Goal: Task Accomplishment & Management: Manage account settings

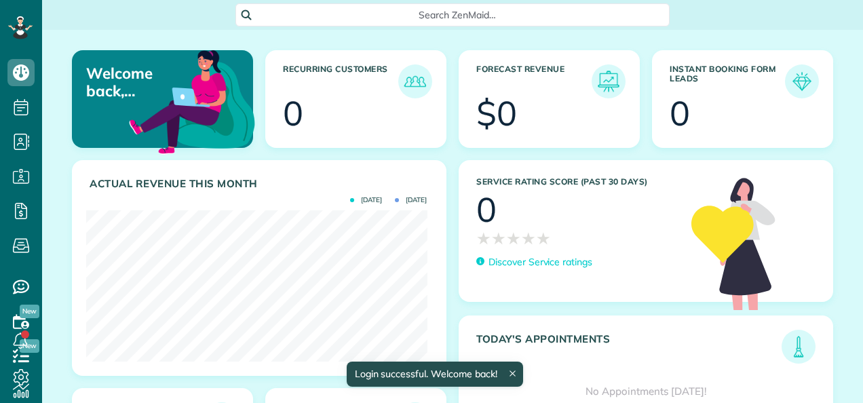
scroll to position [151, 341]
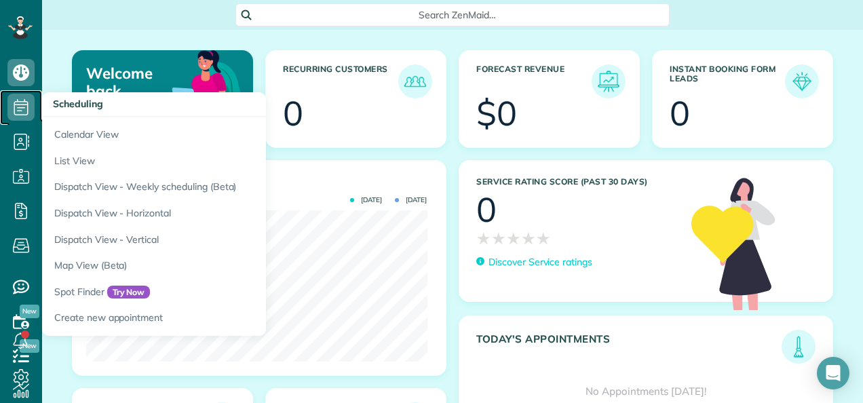
click at [19, 113] on icon at bounding box center [20, 107] width 27 height 27
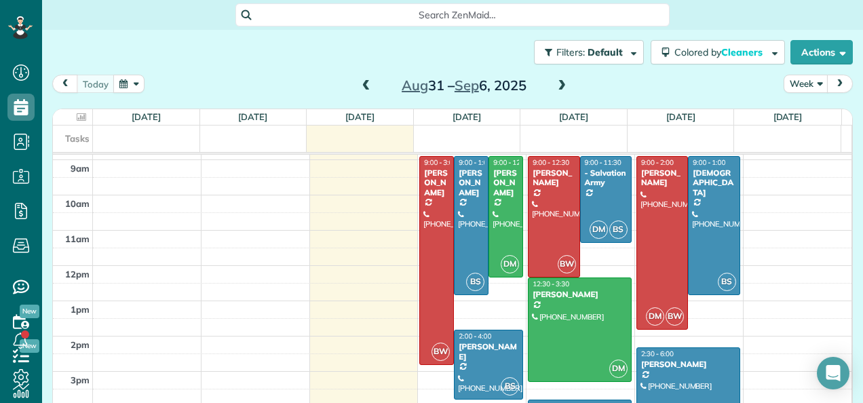
scroll to position [326, 0]
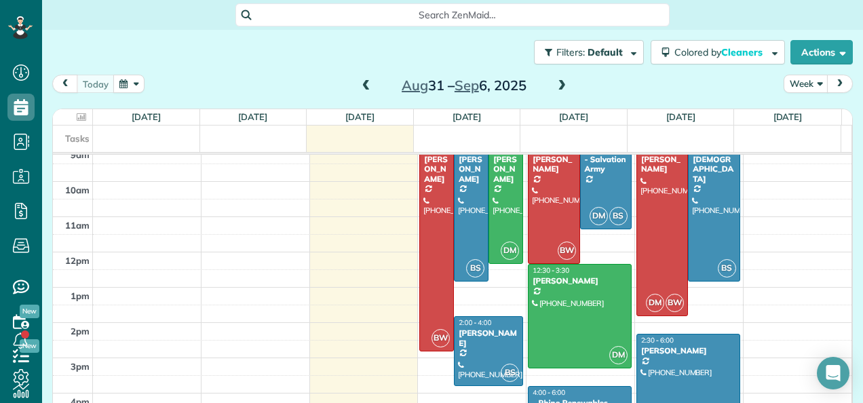
click at [559, 87] on span at bounding box center [562, 86] width 15 height 12
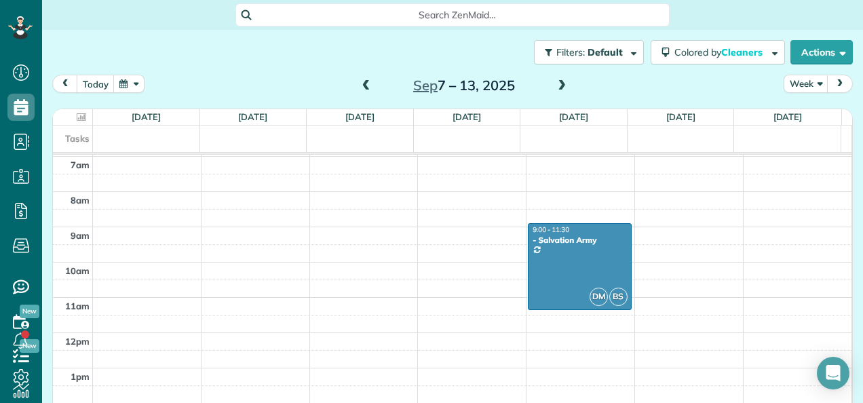
click at [363, 77] on span at bounding box center [366, 86] width 15 height 20
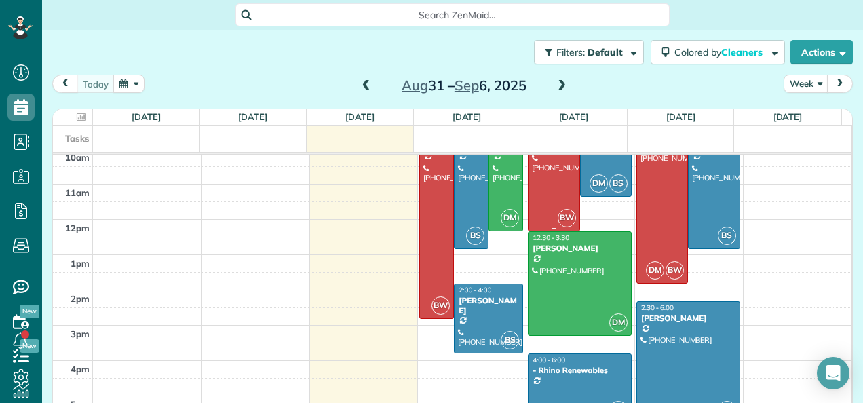
scroll to position [300, 0]
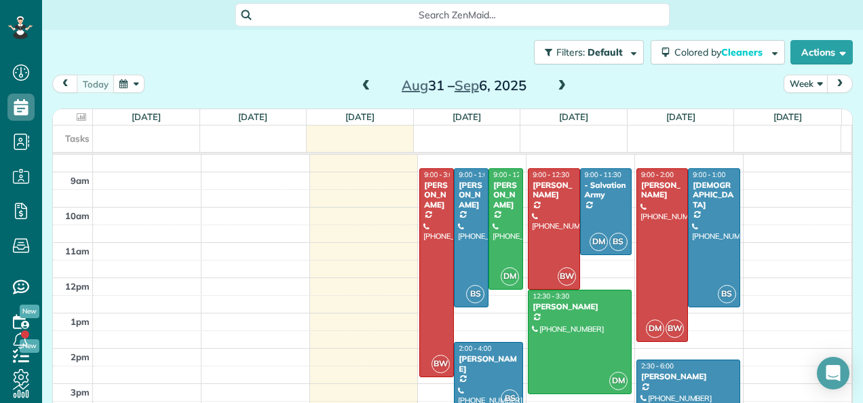
click at [559, 85] on span at bounding box center [562, 86] width 15 height 12
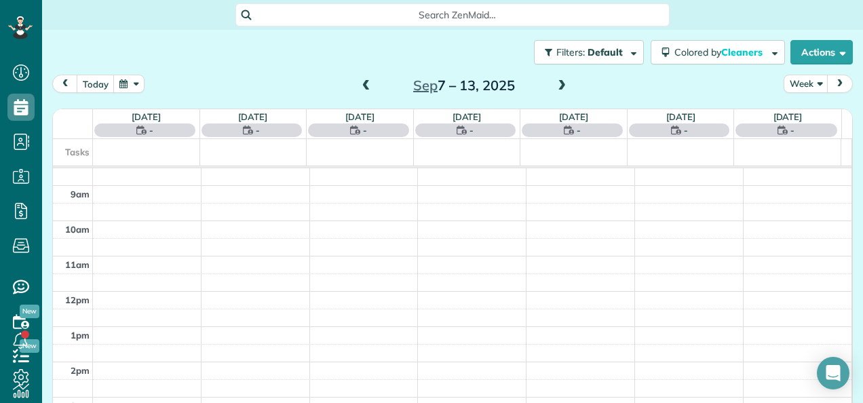
scroll to position [244, 0]
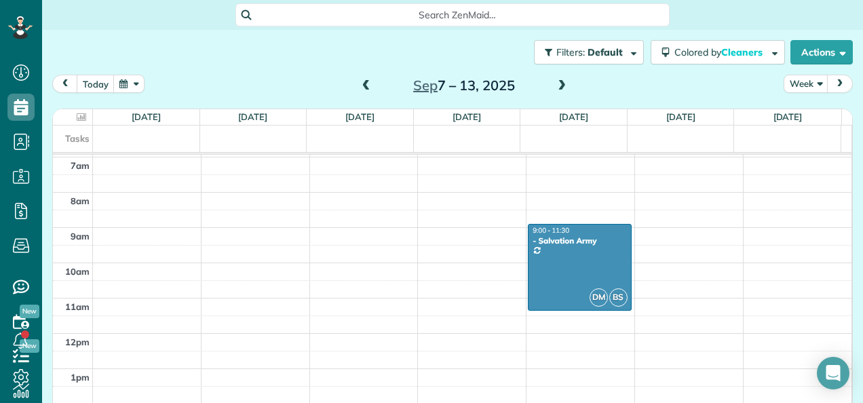
click at [557, 83] on span at bounding box center [562, 86] width 15 height 12
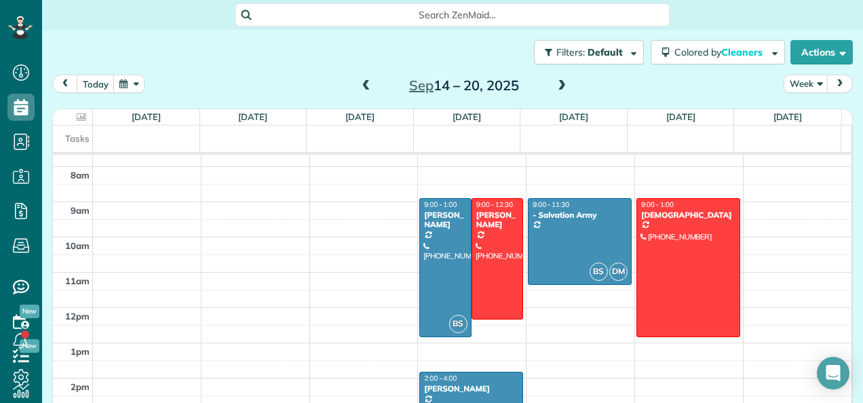
scroll to position [280, 0]
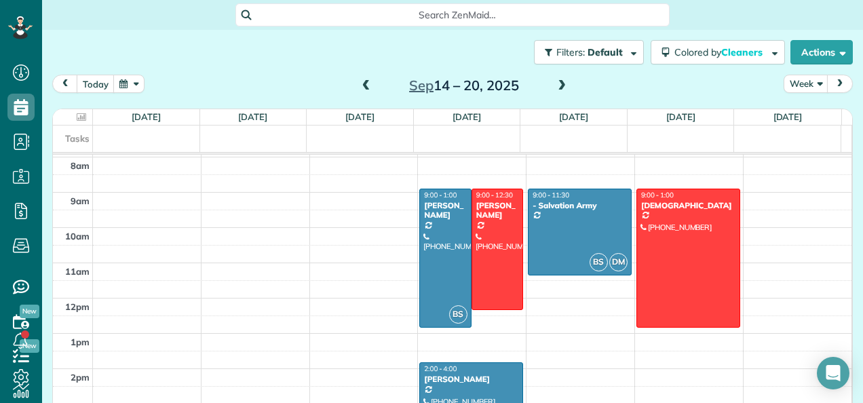
click at [669, 301] on div at bounding box center [688, 258] width 103 height 138
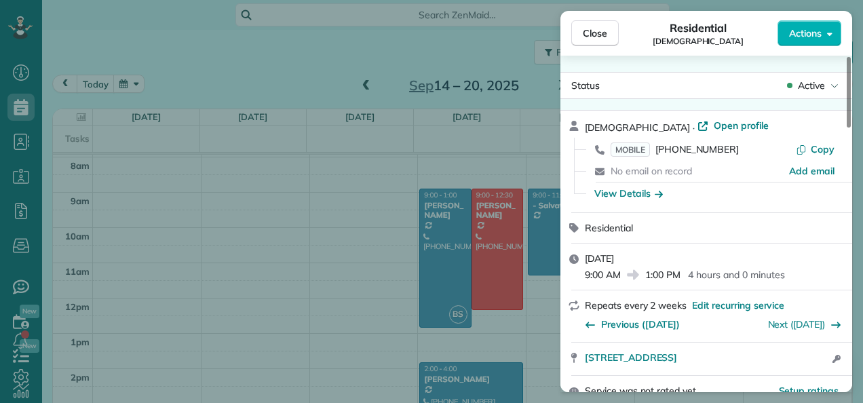
click at [326, 192] on div "Close Residential Christene Actions Status Active Christene · Open profile MOBI…" at bounding box center [431, 201] width 863 height 403
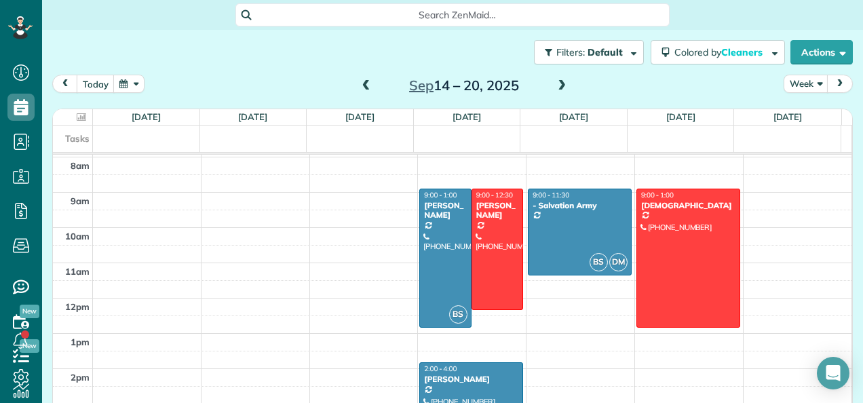
click at [654, 266] on div at bounding box center [688, 258] width 103 height 138
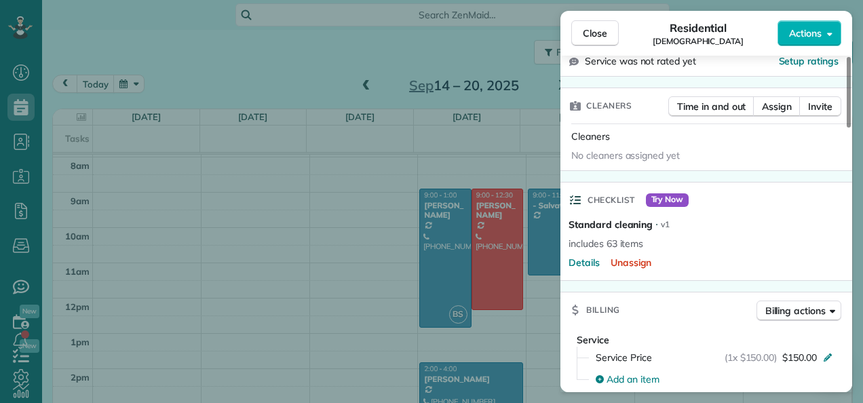
scroll to position [329, 0]
click at [777, 104] on span "Assign" at bounding box center [777, 107] width 30 height 14
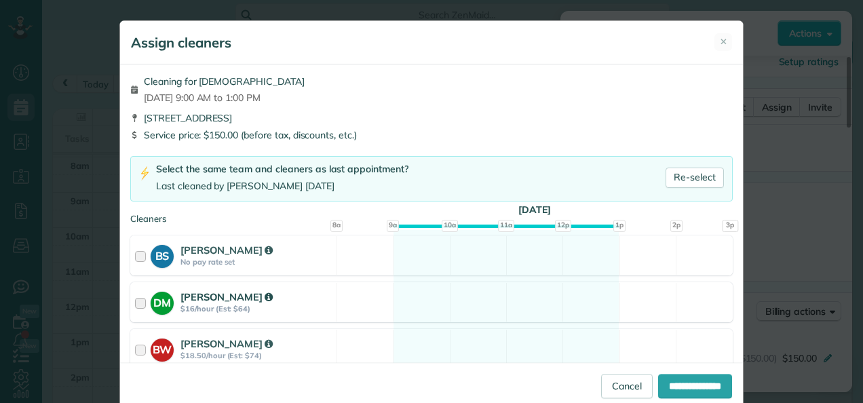
click at [311, 304] on strong "$16/hour (Est: $64)" at bounding box center [257, 309] width 152 height 10
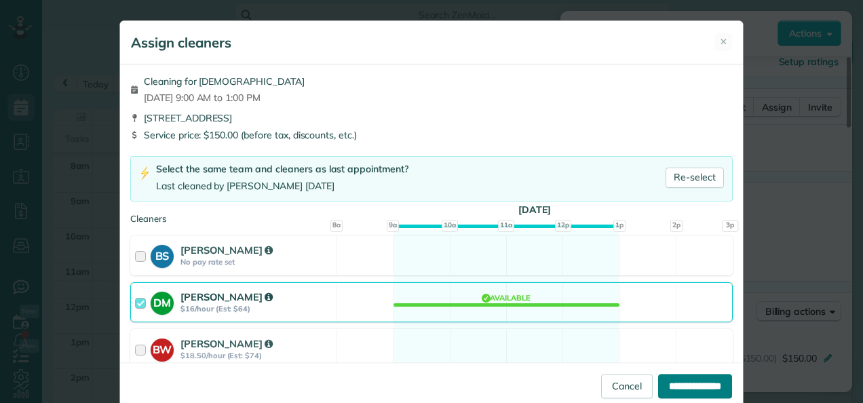
click at [687, 386] on input "**********" at bounding box center [695, 386] width 74 height 24
type input "**********"
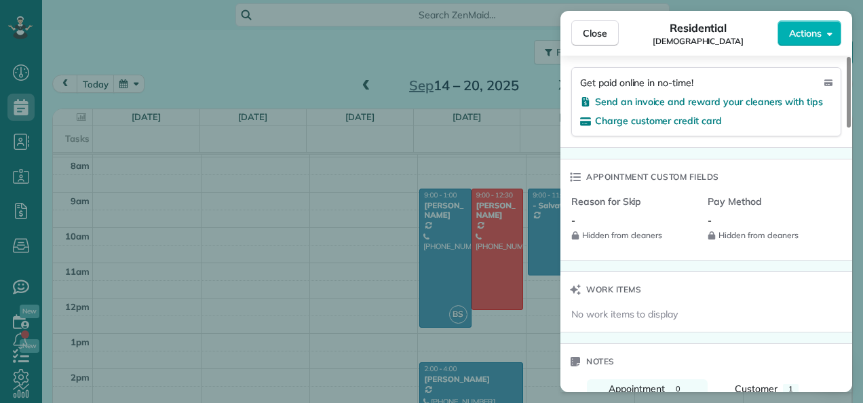
scroll to position [851, 0]
